Goal: Register for event/course: Register for event/course

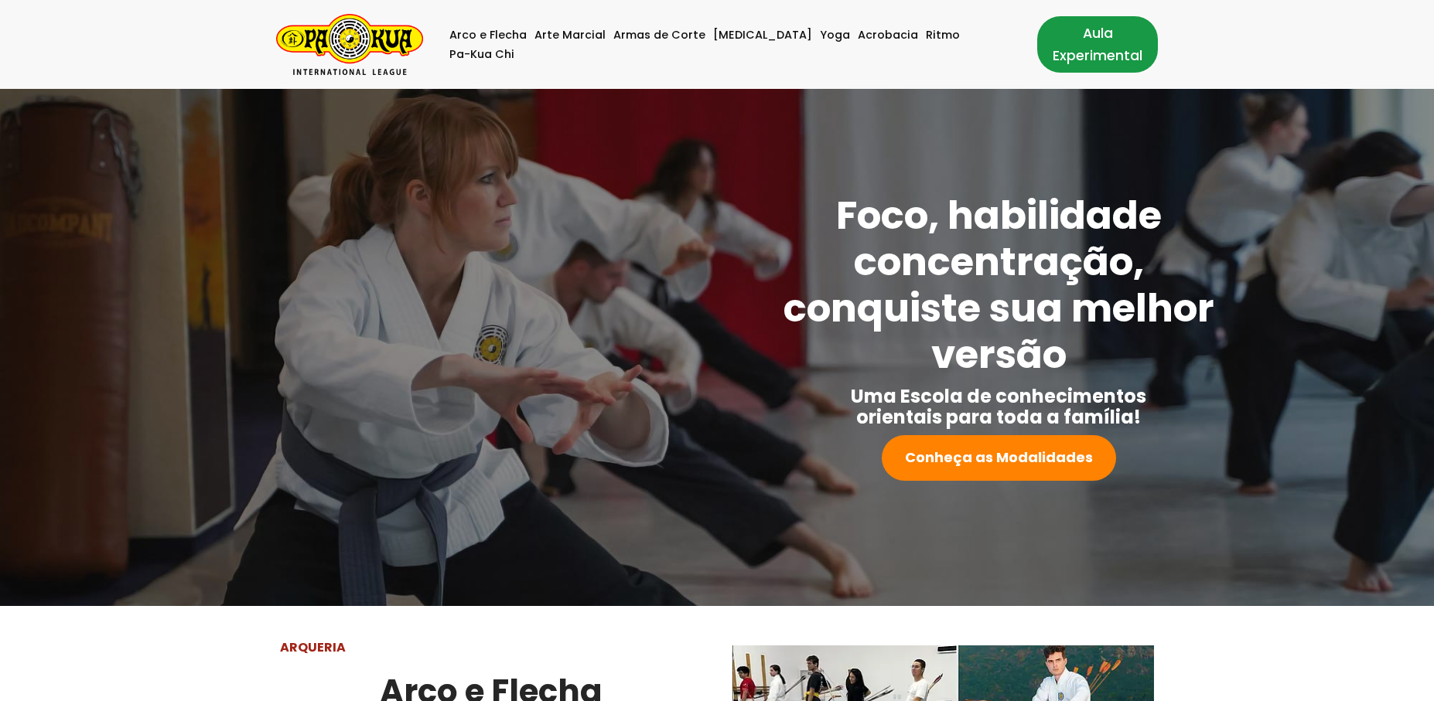
click at [1052, 57] on link "Aula Experimental" at bounding box center [1097, 44] width 121 height 56
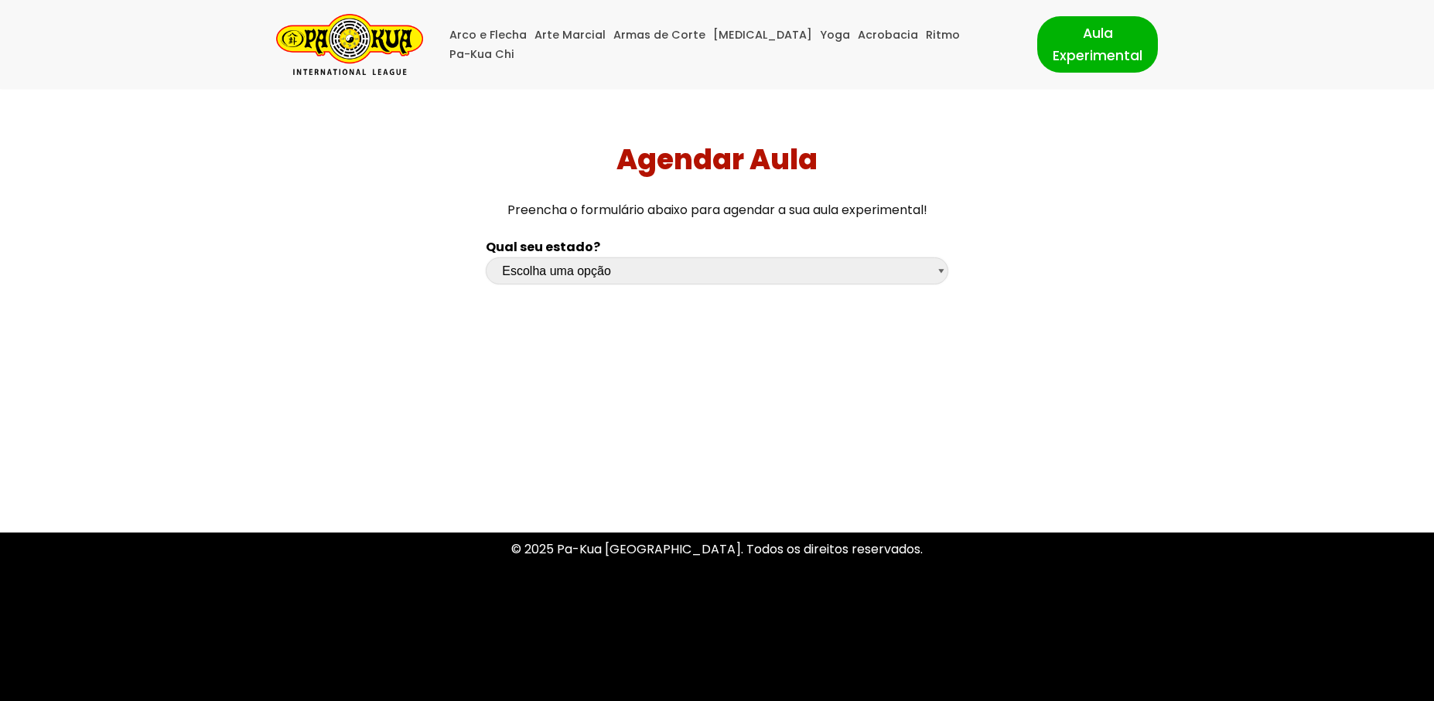
click at [486, 258] on select "Escolha uma opção Rio Grande do Sul Santa Catarina Paraná São Paulo Rio de Jane…" at bounding box center [717, 271] width 462 height 27
select select "pr"
click option "[GEOGRAPHIC_DATA]" at bounding box center [0, 0] width 0 height 0
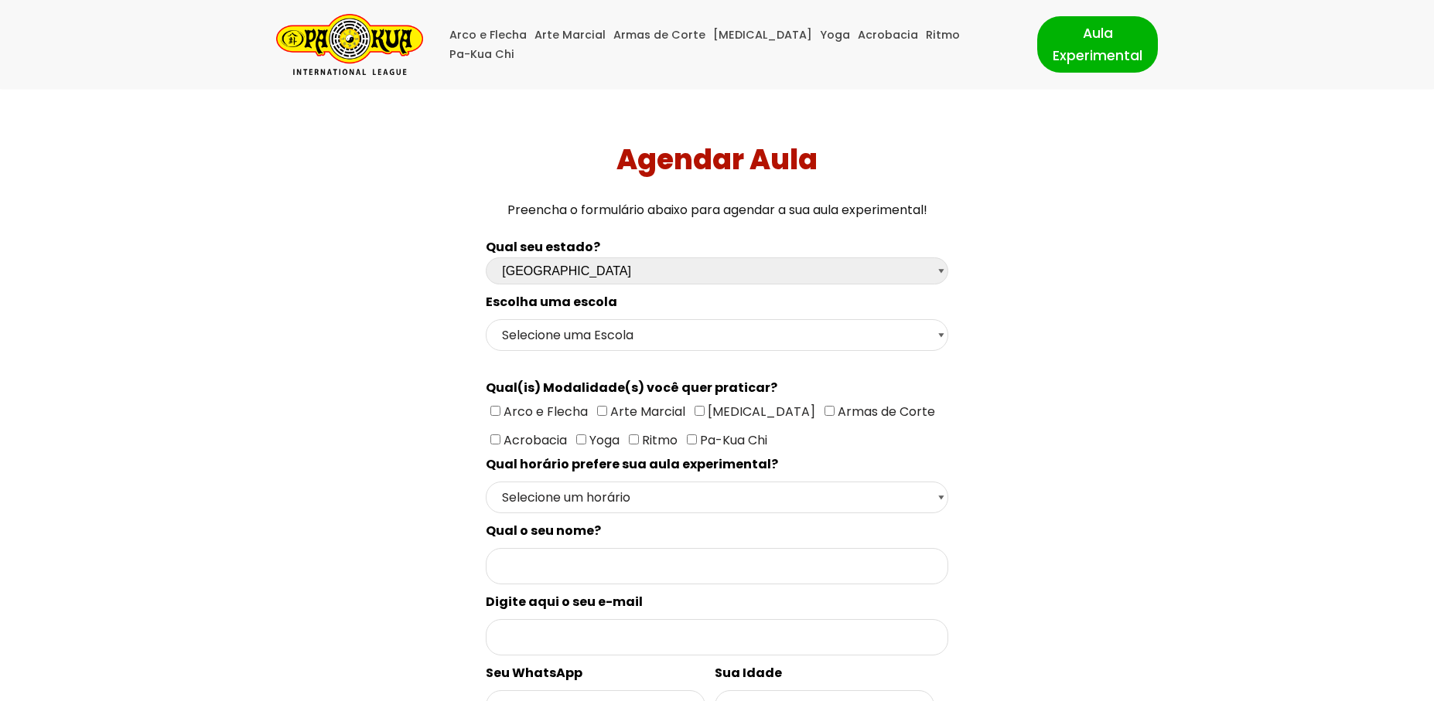
click at [858, 354] on div "Escolha uma escola Selecione uma Escola Curitiba - Escola Batel Curitiba - Esco…" at bounding box center [717, 638] width 462 height 692
click at [486, 319] on select "Selecione uma Escola Curitiba - Escola Batel Curitiba - Escola Juvevê Fazenda R…" at bounding box center [717, 335] width 462 height 32
select select "Curitiba - Escola Juvevê"
click option "Curitiba - Escola Juvevê" at bounding box center [0, 0] width 0 height 0
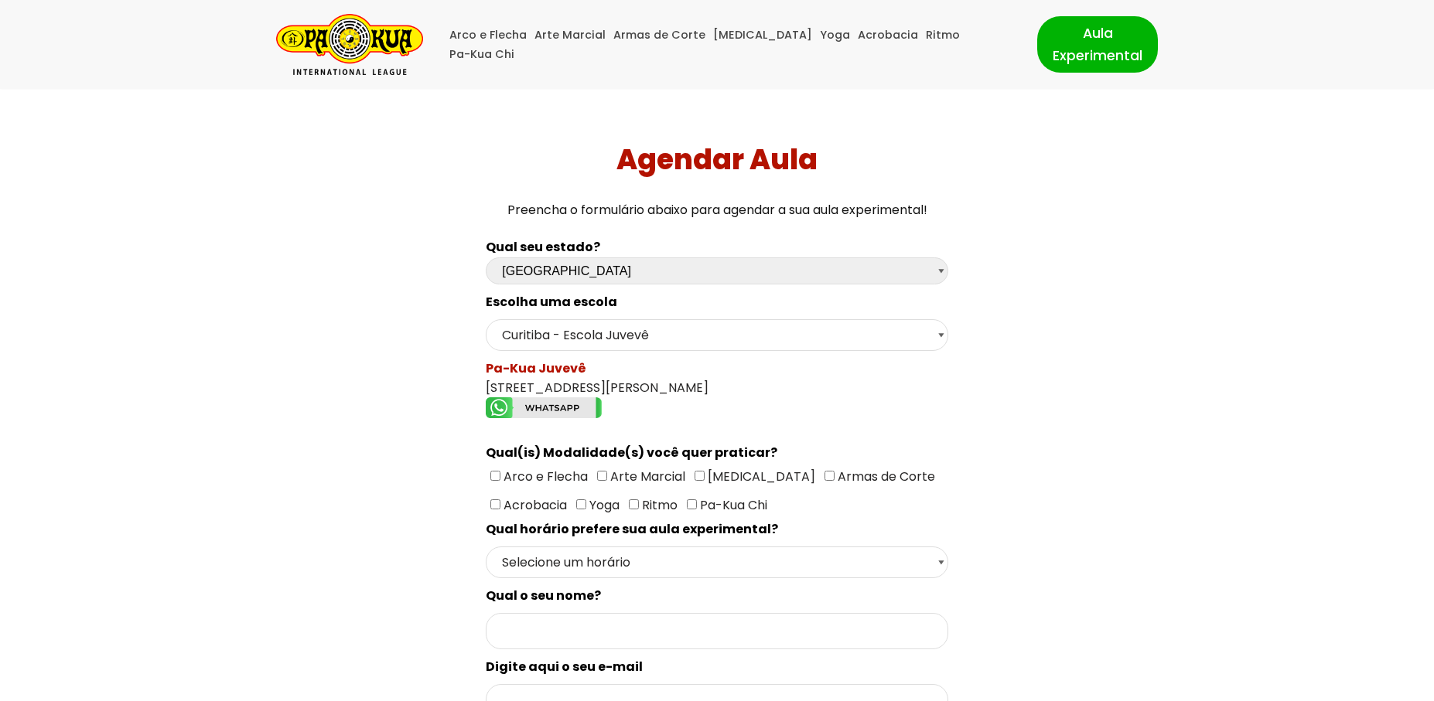
click at [603, 476] on input"] "Arte Marcial" at bounding box center [602, 476] width 10 height 10
checkbox input"] "true"
click at [493, 471] on input"] "Arco e Flecha" at bounding box center [495, 476] width 10 height 10
checkbox input"] "true"
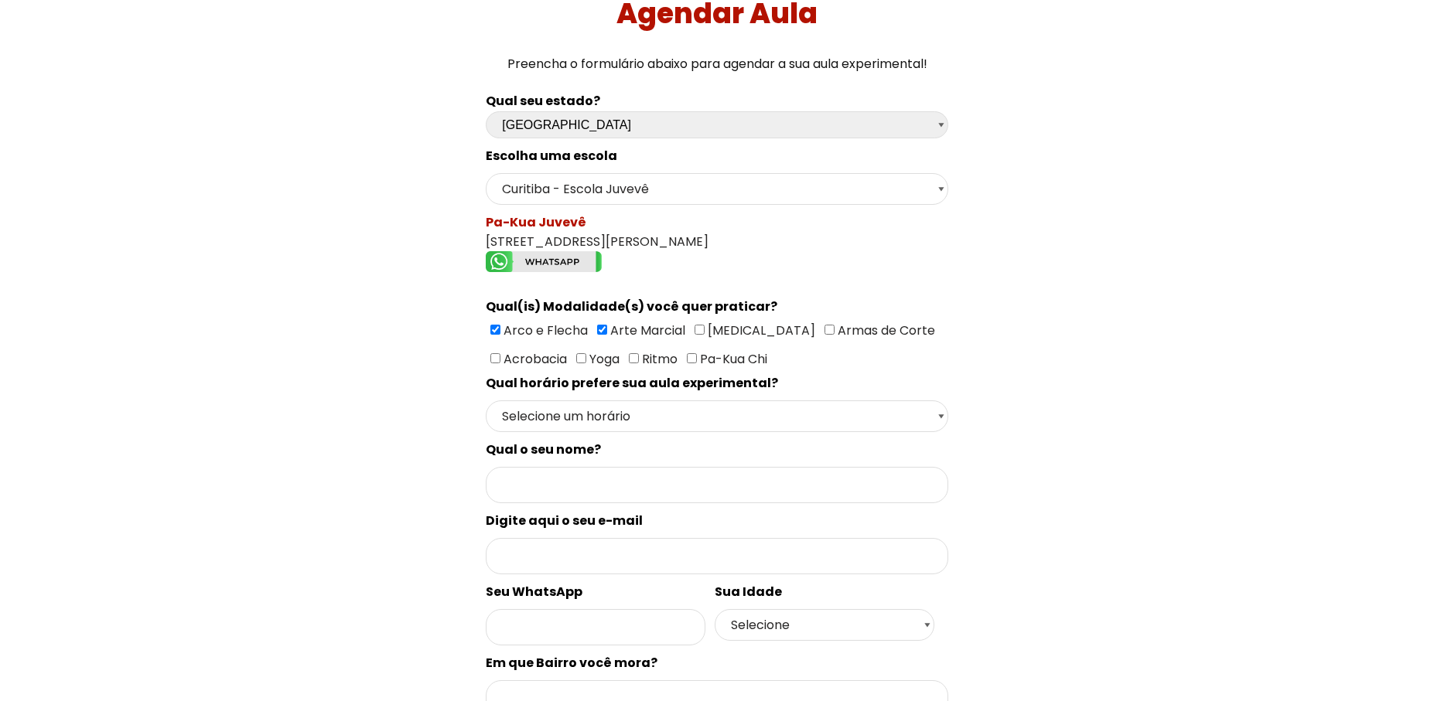
scroll to position [213, 0]
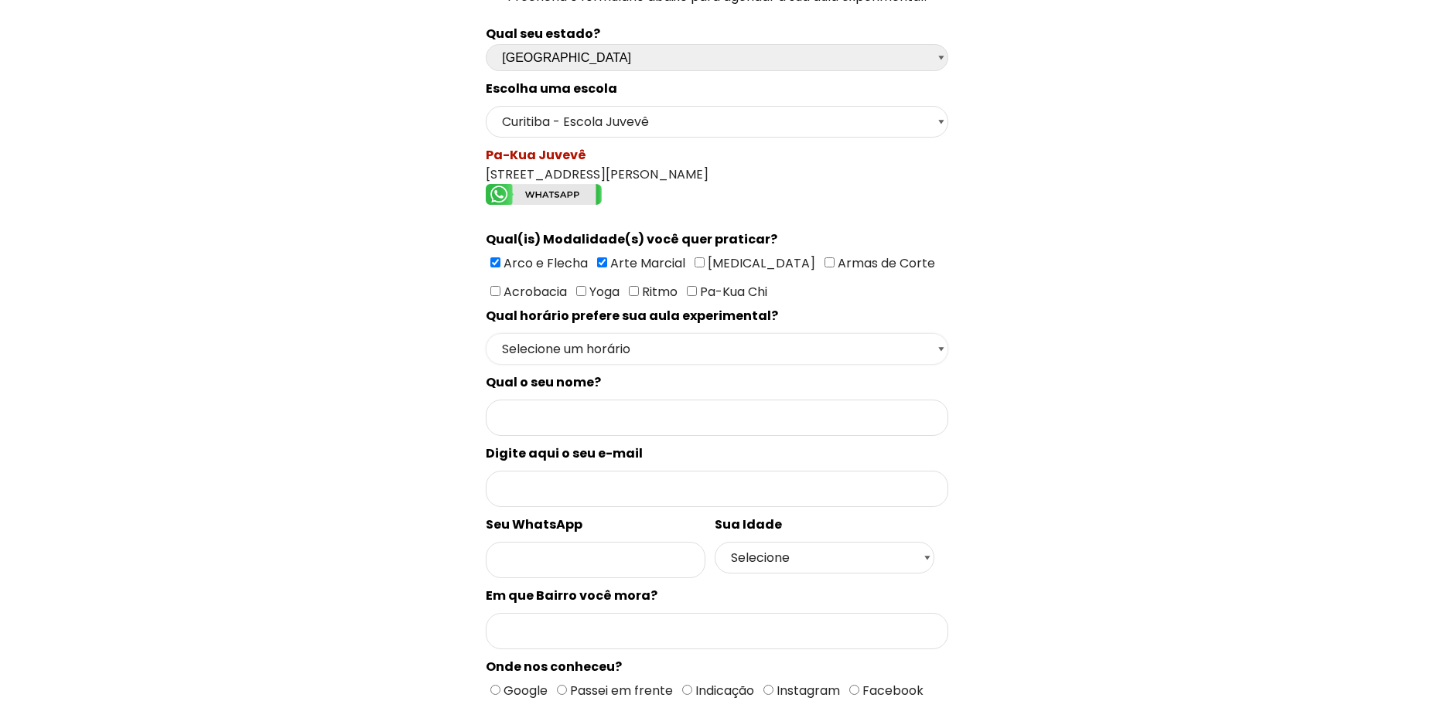
click at [486, 333] on select "Selecione um horário Manhã Tarde Noite" at bounding box center [717, 349] width 462 height 32
select select "Manhã"
click option "Manhã" at bounding box center [0, 0] width 0 height 0
click at [486, 333] on select "Selecione um horário Manhã Tarde Noite" at bounding box center [717, 349] width 462 height 32
click at [862, 347] on select "Selecione um horário Manhã Tarde Noite" at bounding box center [717, 349] width 462 height 32
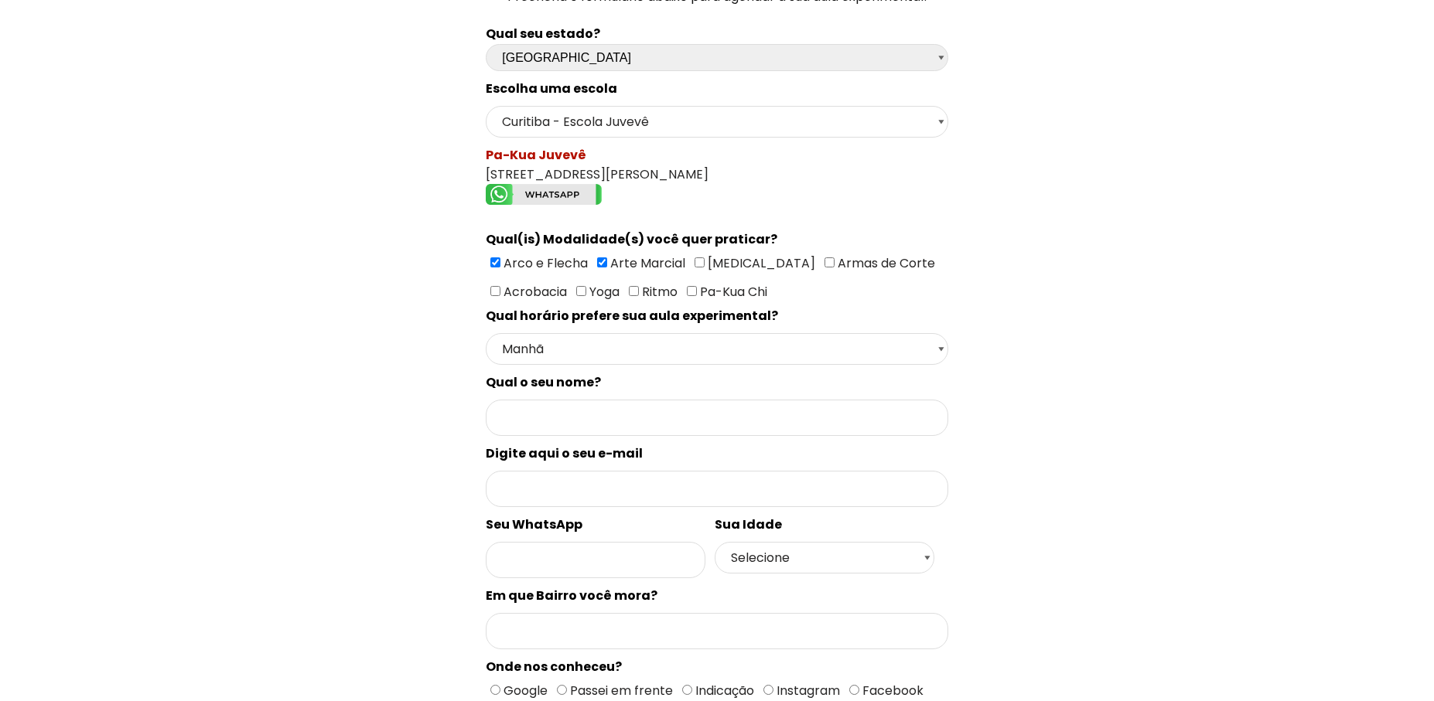
click at [1076, 409] on div "Qual seu estado? Escolha uma opção Rio Grande do Sul Santa Catarina Paraná São …" at bounding box center [717, 429] width 1004 height 829
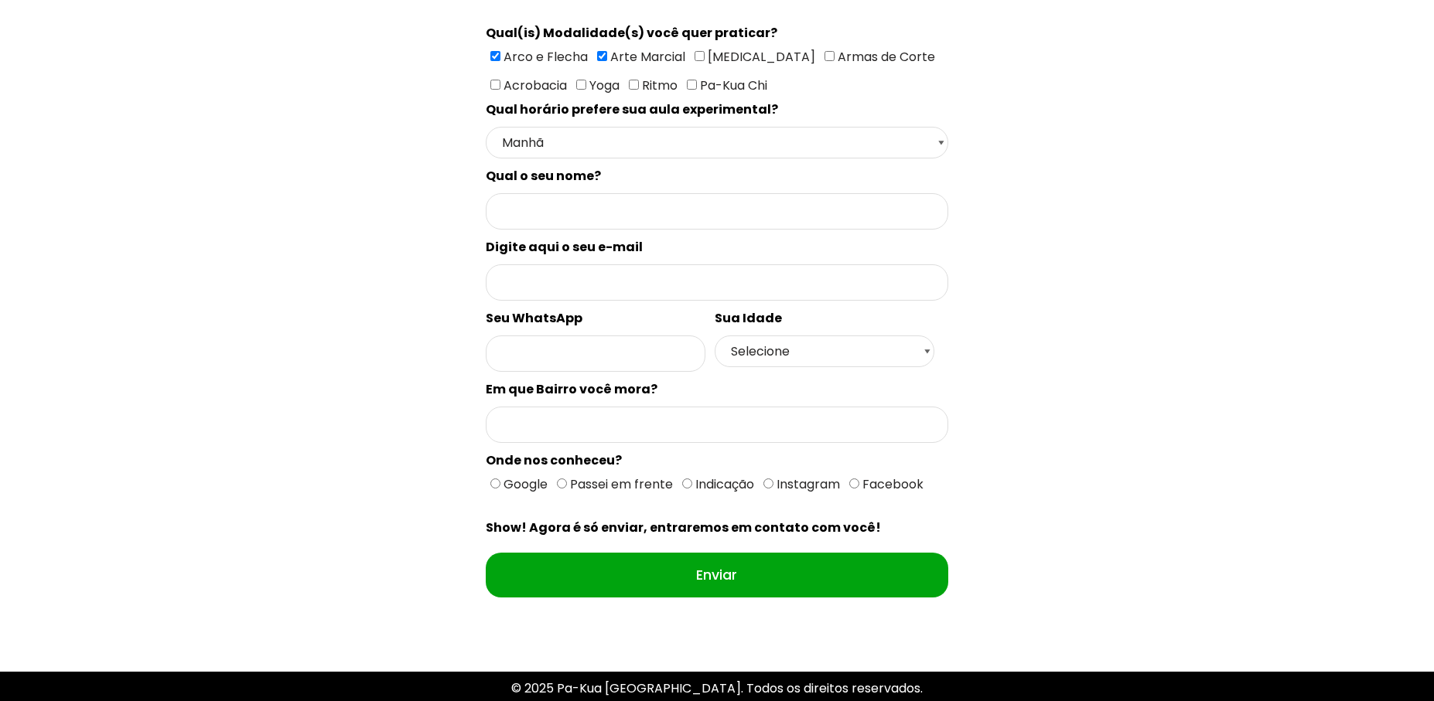
scroll to position [320, 0]
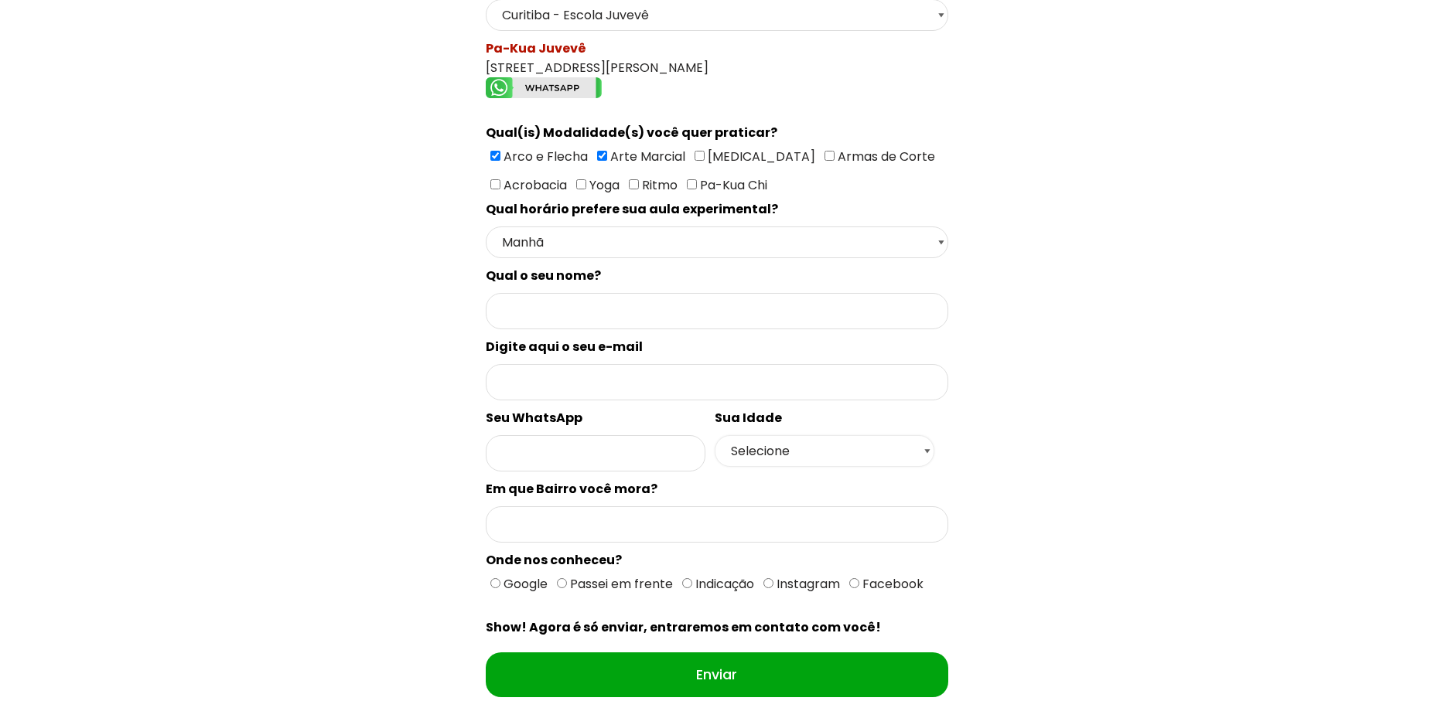
click at [715, 435] on select "Selecione 18 19 20 21 22 23 24 25 26 27 28 29 30 31 32 33 34 35 36 37 38 39 40 …" at bounding box center [825, 451] width 220 height 32
select select "50+"
click option "50+" at bounding box center [0, 0] width 0 height 0
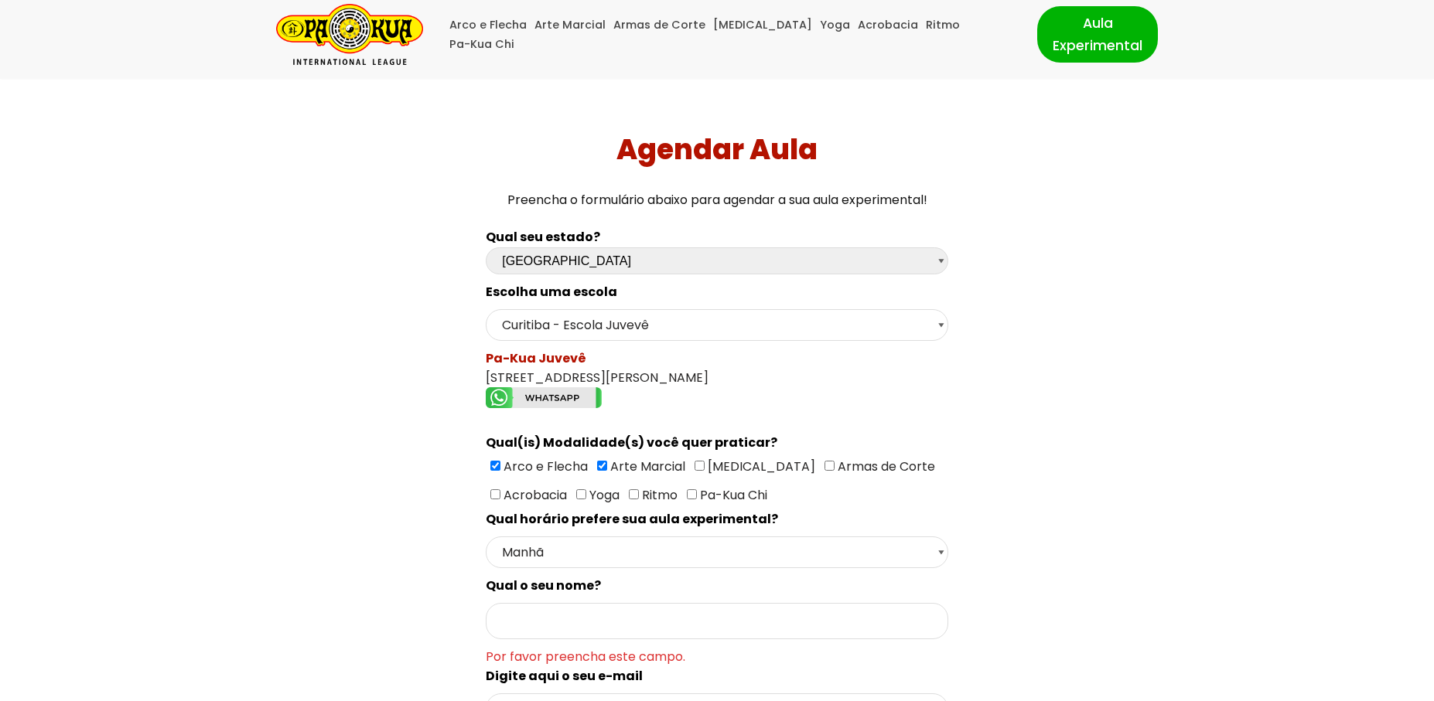
scroll to position [0, 0]
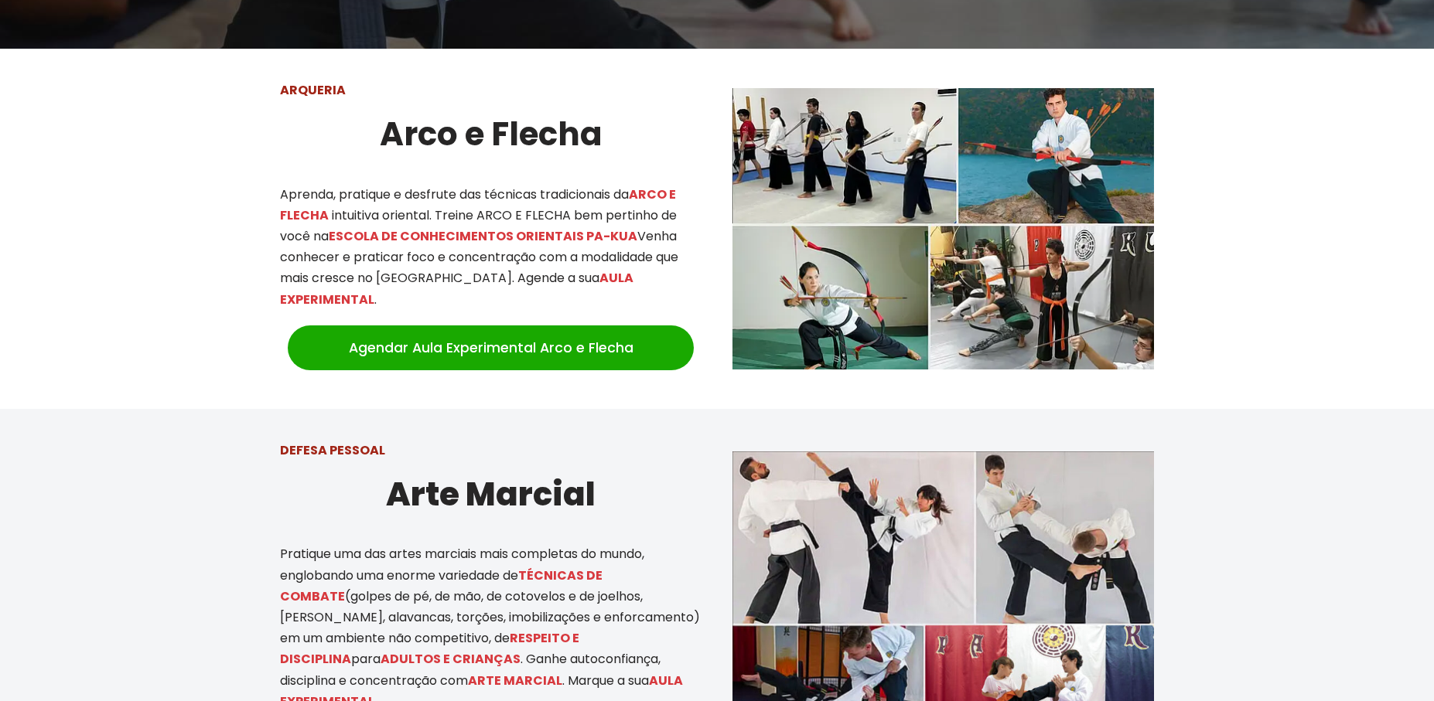
scroll to position [427, 0]
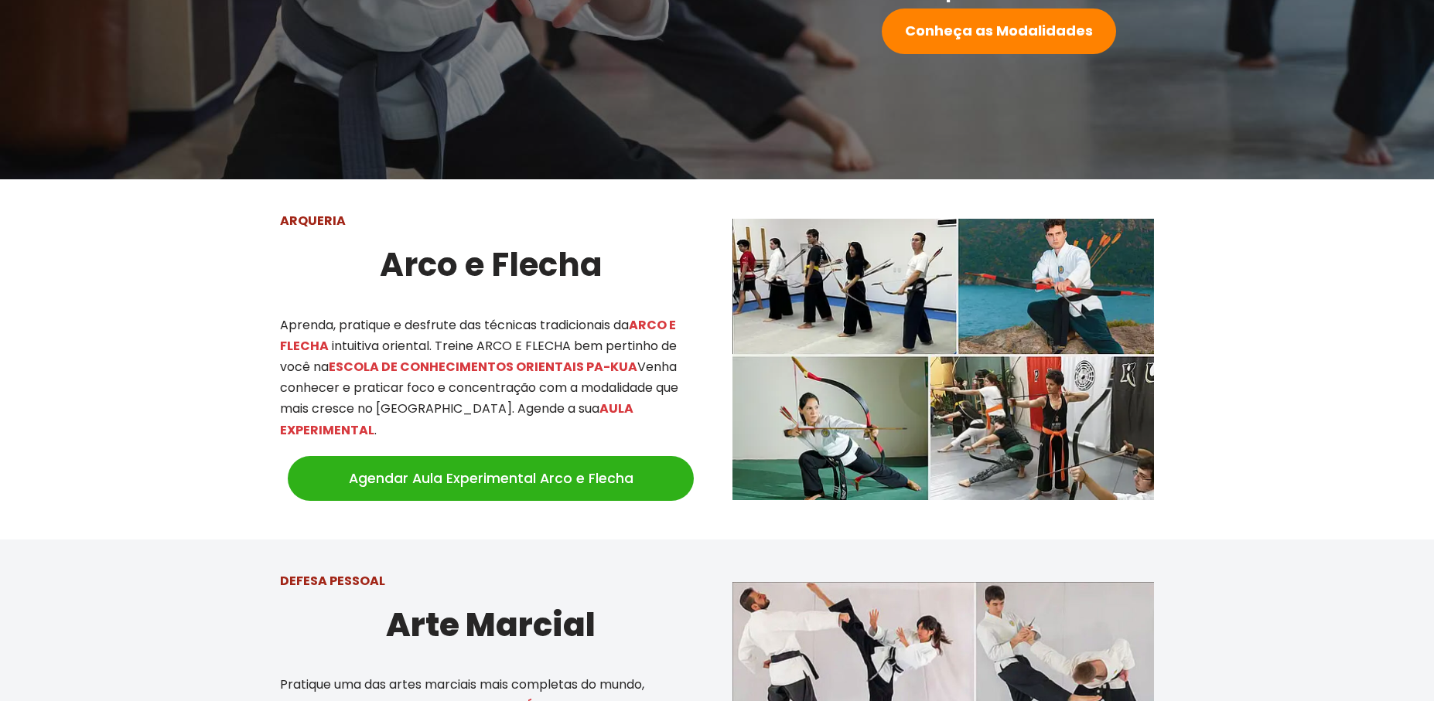
click at [512, 466] on link "Agendar Aula Experimental Arco e Flecha" at bounding box center [491, 478] width 406 height 45
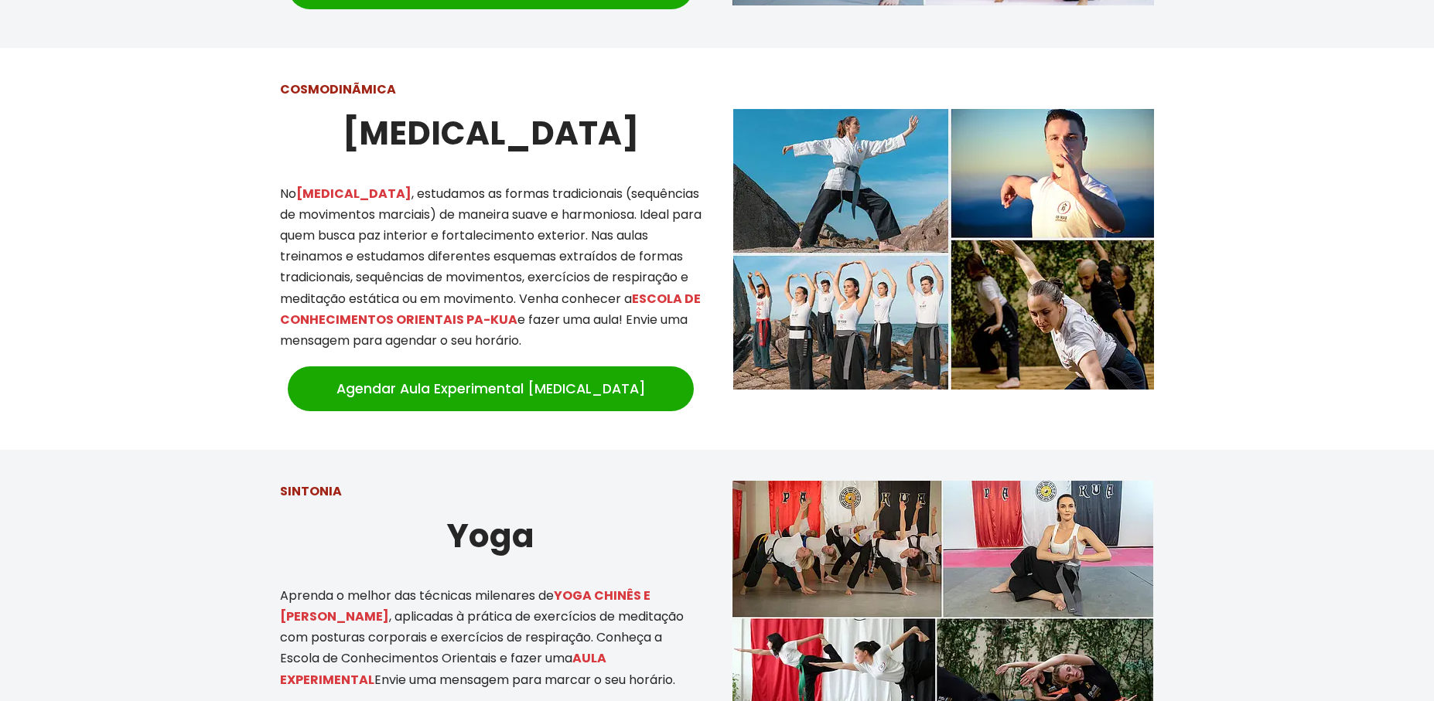
scroll to position [1601, 0]
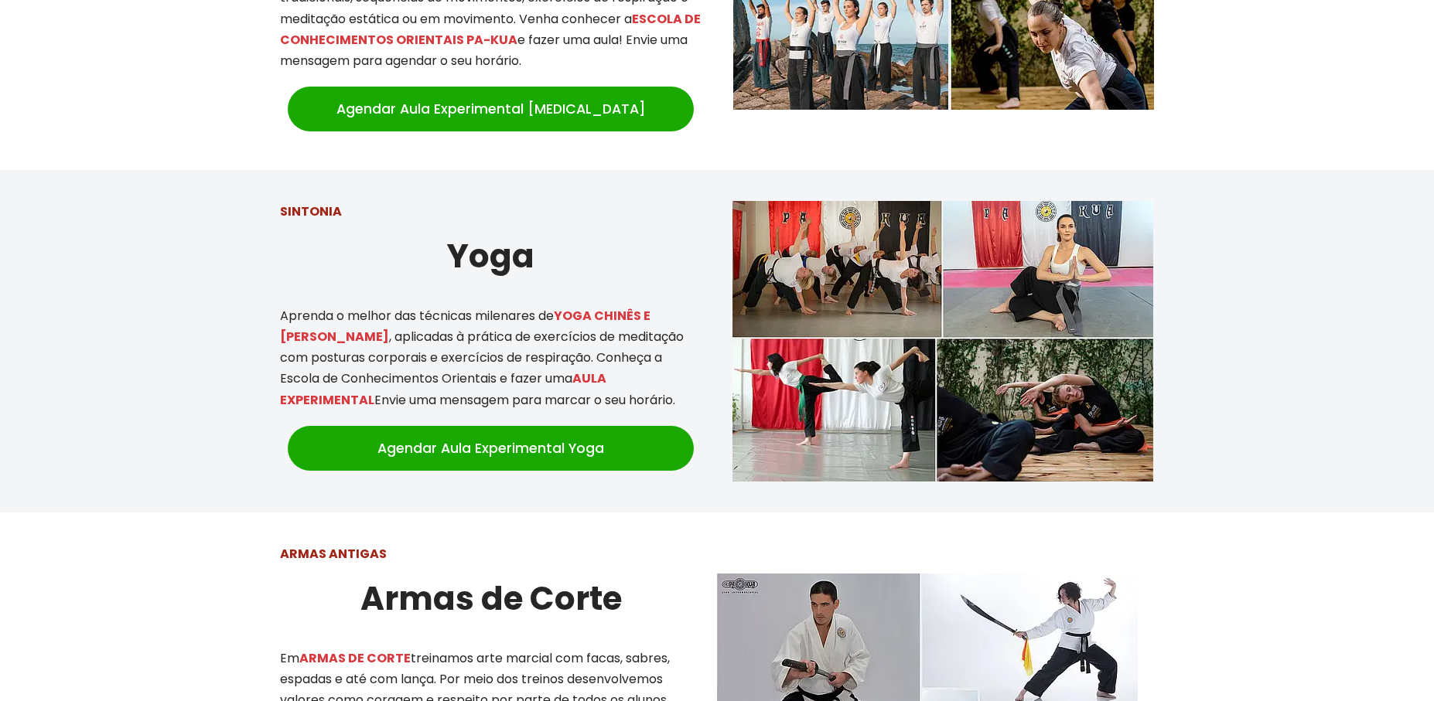
click at [1100, 254] on img at bounding box center [942, 341] width 421 height 281
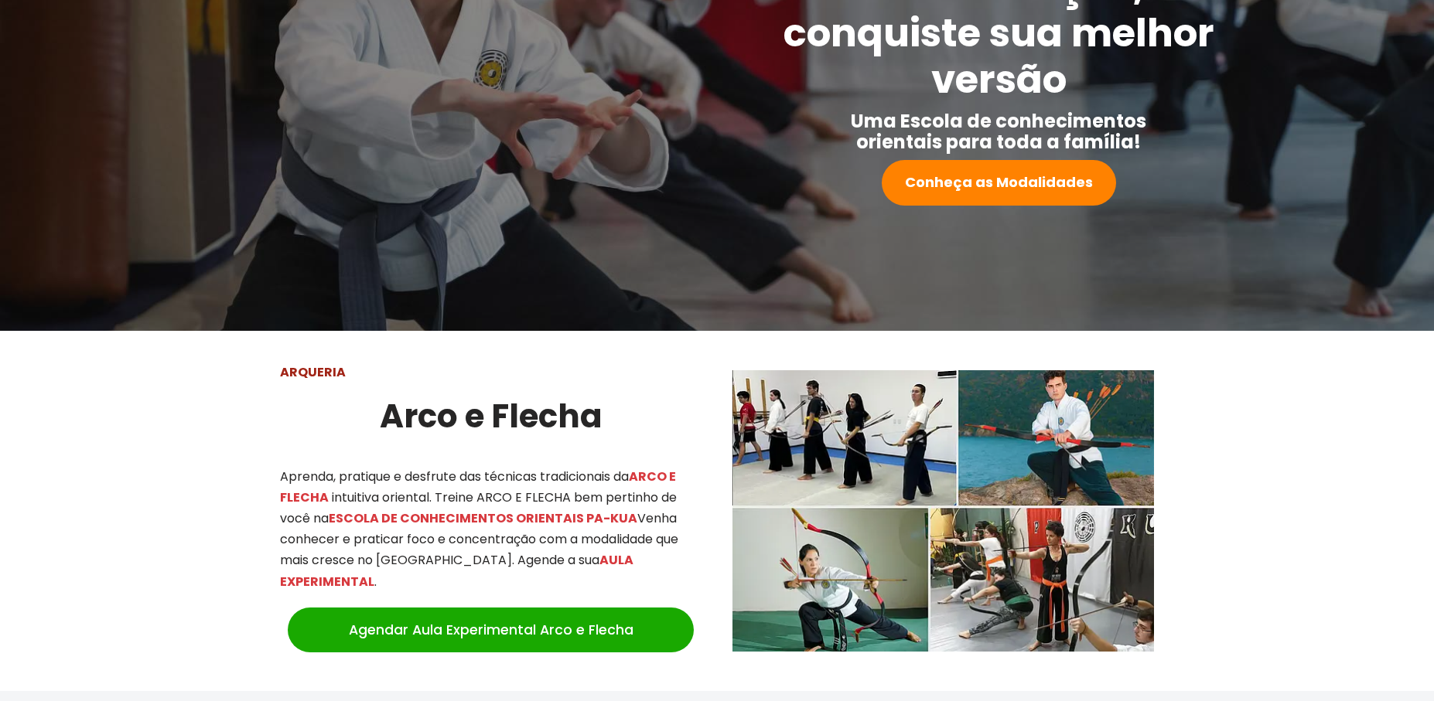
scroll to position [0, 0]
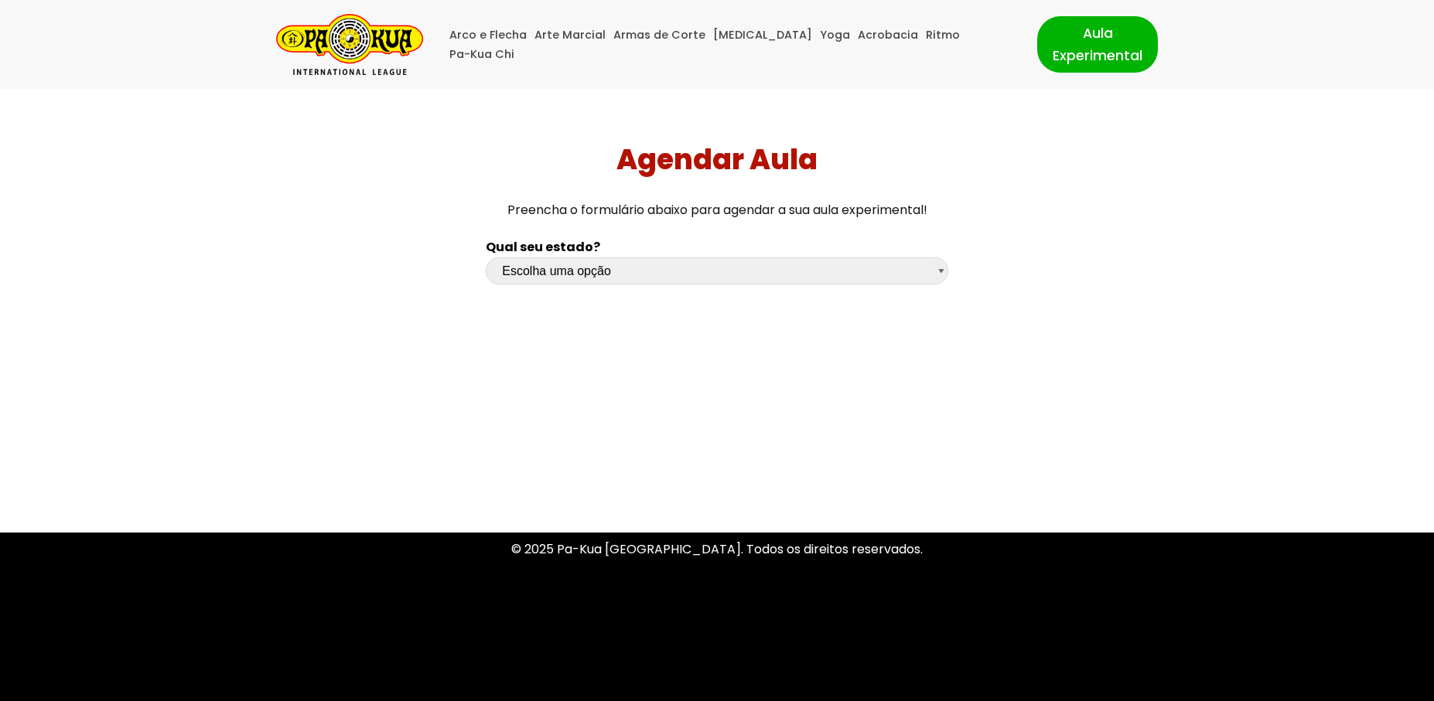
click at [486, 258] on select "Escolha uma opção Rio Grande do Sul Santa Catarina Paraná São Paulo Rio de Jane…" at bounding box center [717, 271] width 462 height 27
select select "pr"
click option "[GEOGRAPHIC_DATA]" at bounding box center [0, 0] width 0 height 0
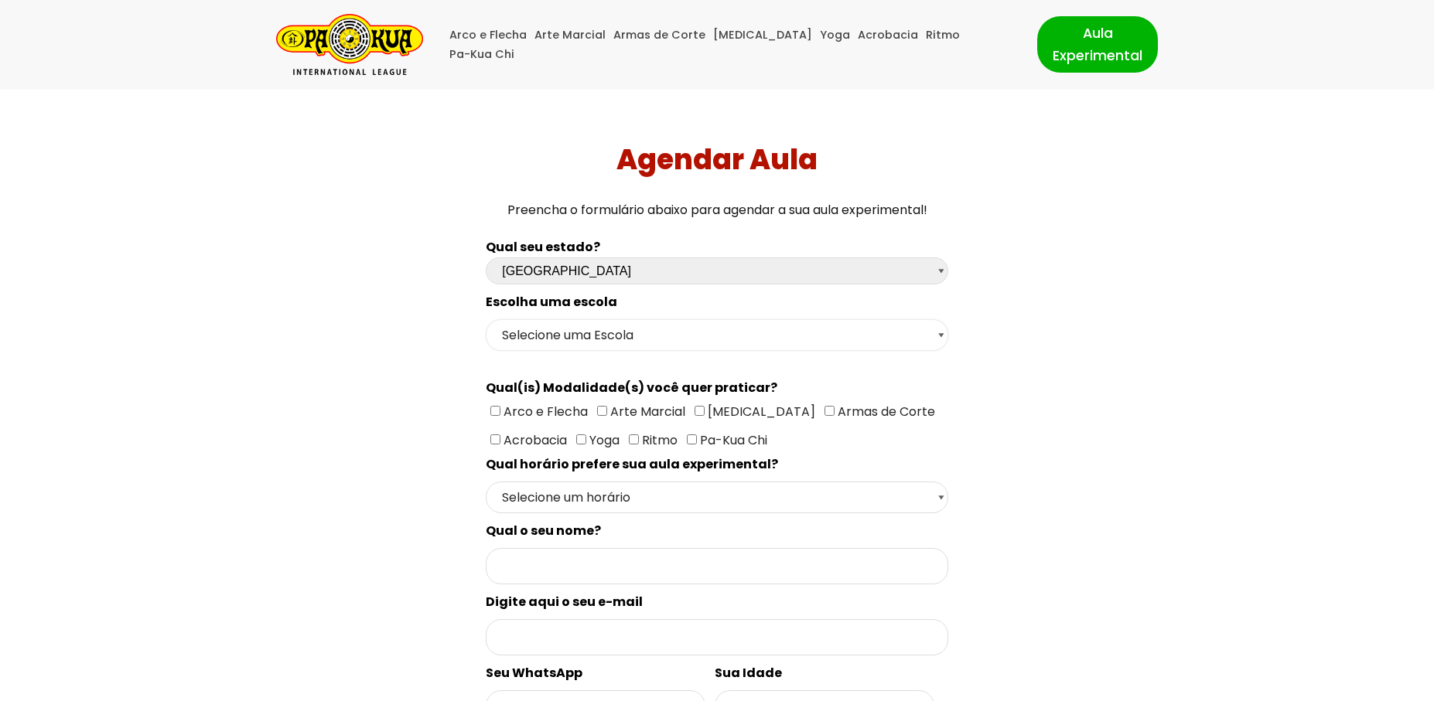
click at [486, 319] on select "Selecione uma Escola Curitiba - Escola Batel Curitiba - Escola Juvevê Fazenda R…" at bounding box center [717, 335] width 462 height 32
select select "Curitiba - Escola Juvevê"
click option "Curitiba - Escola Juvevê" at bounding box center [0, 0] width 0 height 0
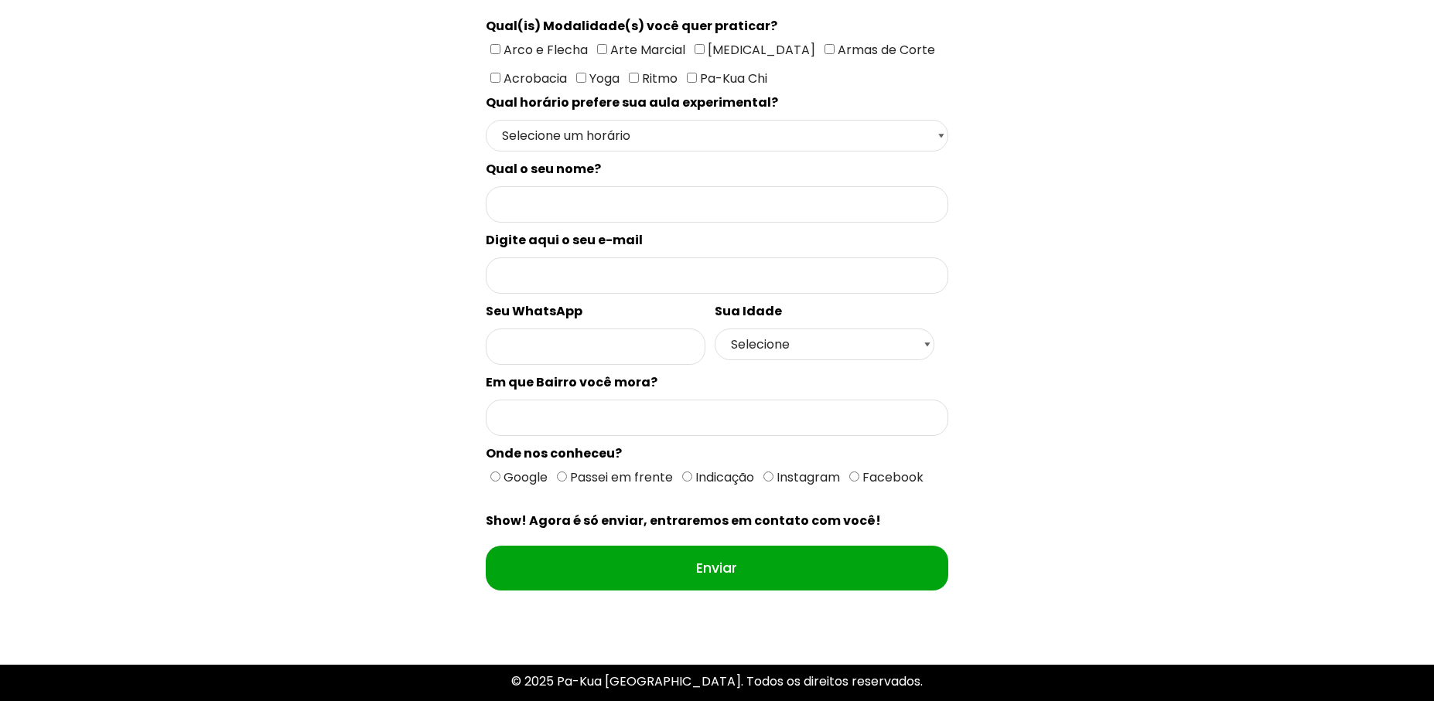
scroll to position [107, 0]
